Goal: Transaction & Acquisition: Purchase product/service

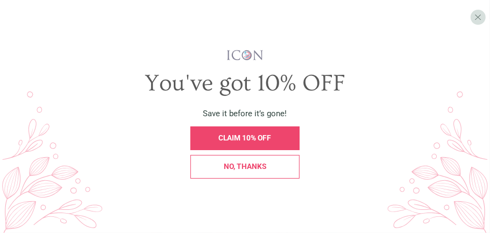
click at [243, 168] on span "No, thanks" at bounding box center [245, 166] width 42 height 9
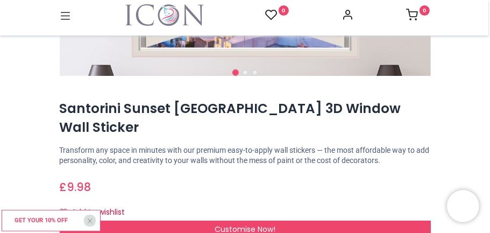
scroll to position [220, 0]
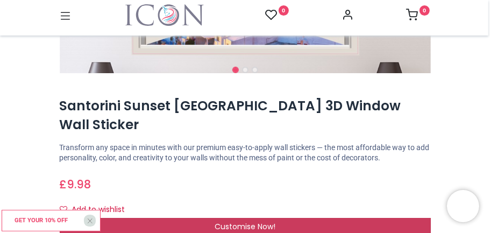
click at [240, 221] on span "Customise Now!" at bounding box center [245, 226] width 61 height 11
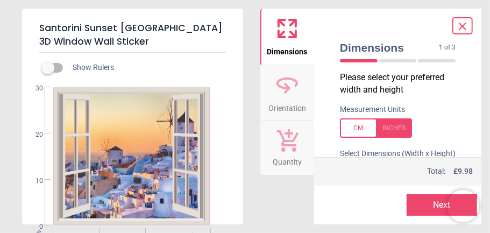
click at [240, 162] on div "cm 0 10 20 34 0 10 20 30" at bounding box center [131, 156] width 219 height 138
click at [355, 129] on div at bounding box center [376, 127] width 72 height 19
click at [390, 127] on div at bounding box center [376, 127] width 72 height 19
click at [393, 128] on div at bounding box center [376, 127] width 72 height 19
click at [390, 126] on div at bounding box center [376, 127] width 72 height 19
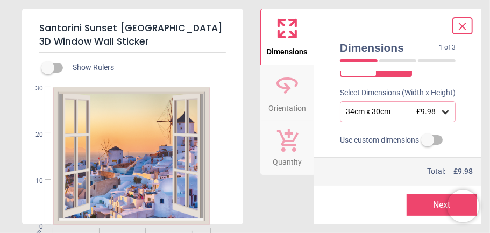
scroll to position [62, 0]
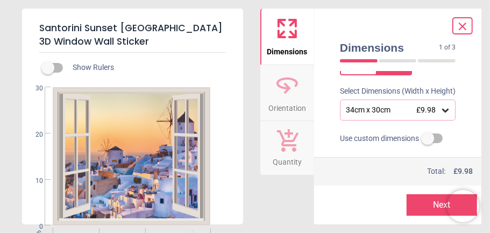
click at [440, 106] on icon at bounding box center [445, 110] width 11 height 11
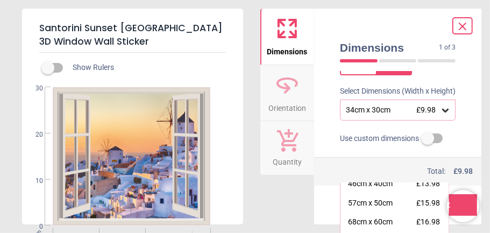
scroll to position [28, 0]
click at [427, 138] on label at bounding box center [427, 138] width 0 height 0
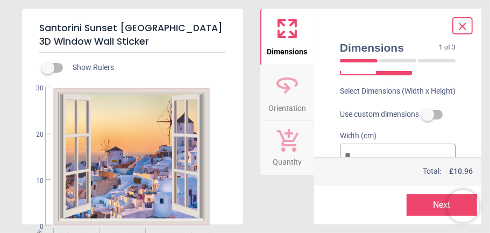
scroll to position [63, 0]
type input "*"
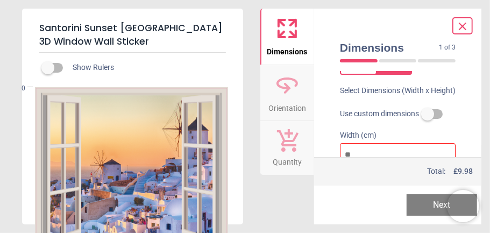
click at [356, 148] on input "number" at bounding box center [398, 155] width 116 height 24
click at [353, 148] on input "number" at bounding box center [398, 155] width 116 height 24
type input "*"
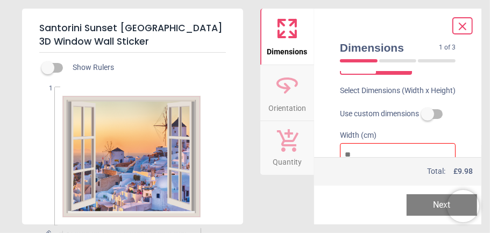
type input "*"
click at [442, 151] on input "*" at bounding box center [398, 155] width 116 height 24
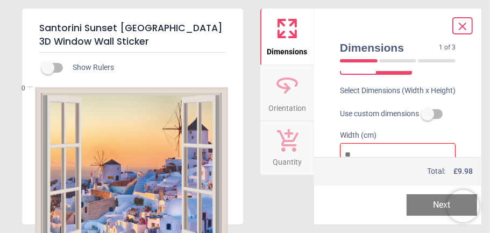
type input "*"
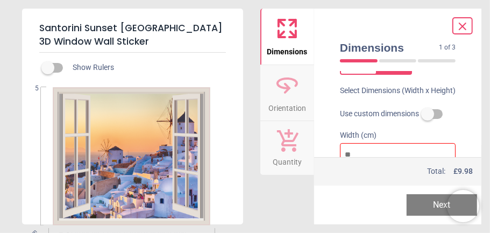
type input "**"
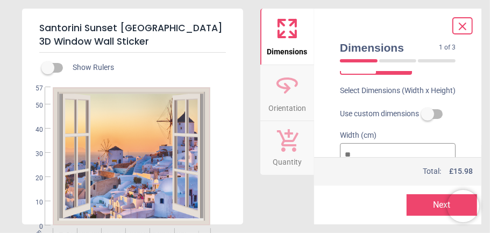
type input "**"
click at [429, 204] on button "Next" at bounding box center [442, 205] width 71 height 22
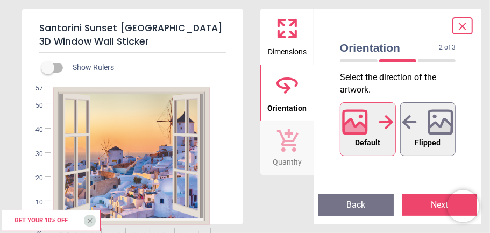
click at [425, 206] on button "Next" at bounding box center [439, 205] width 75 height 22
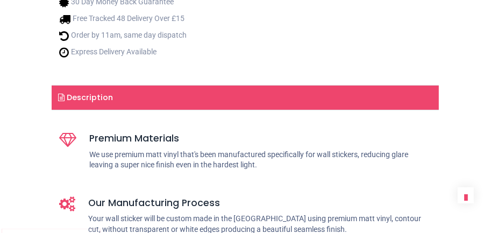
scroll to position [587, 0]
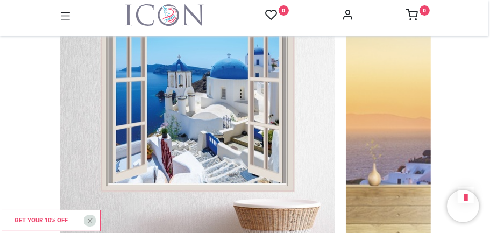
scroll to position [1462, 0]
